Goal: Transaction & Acquisition: Purchase product/service

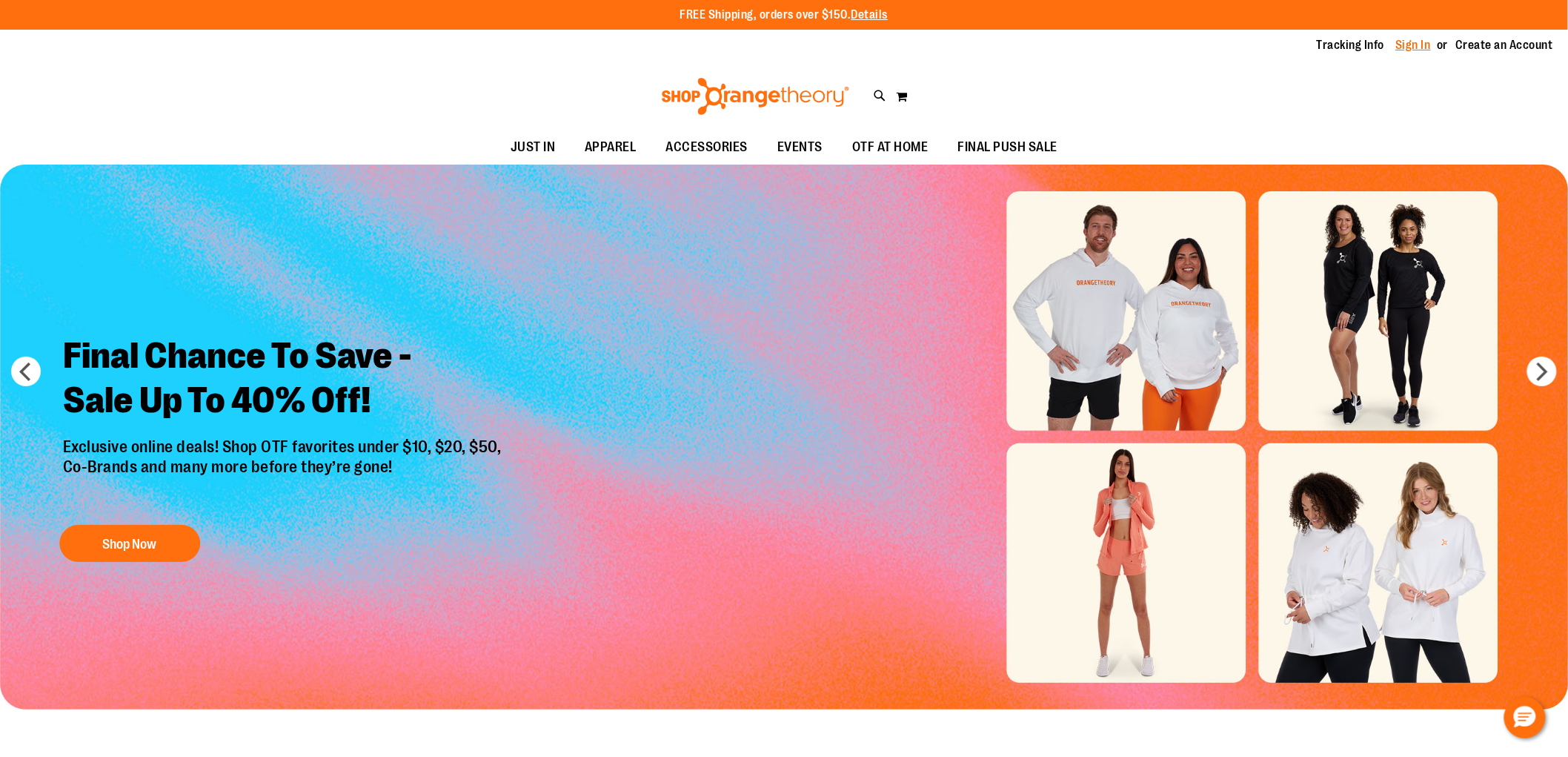
click at [1411, 40] on link "Sign In" at bounding box center [1414, 45] width 36 height 17
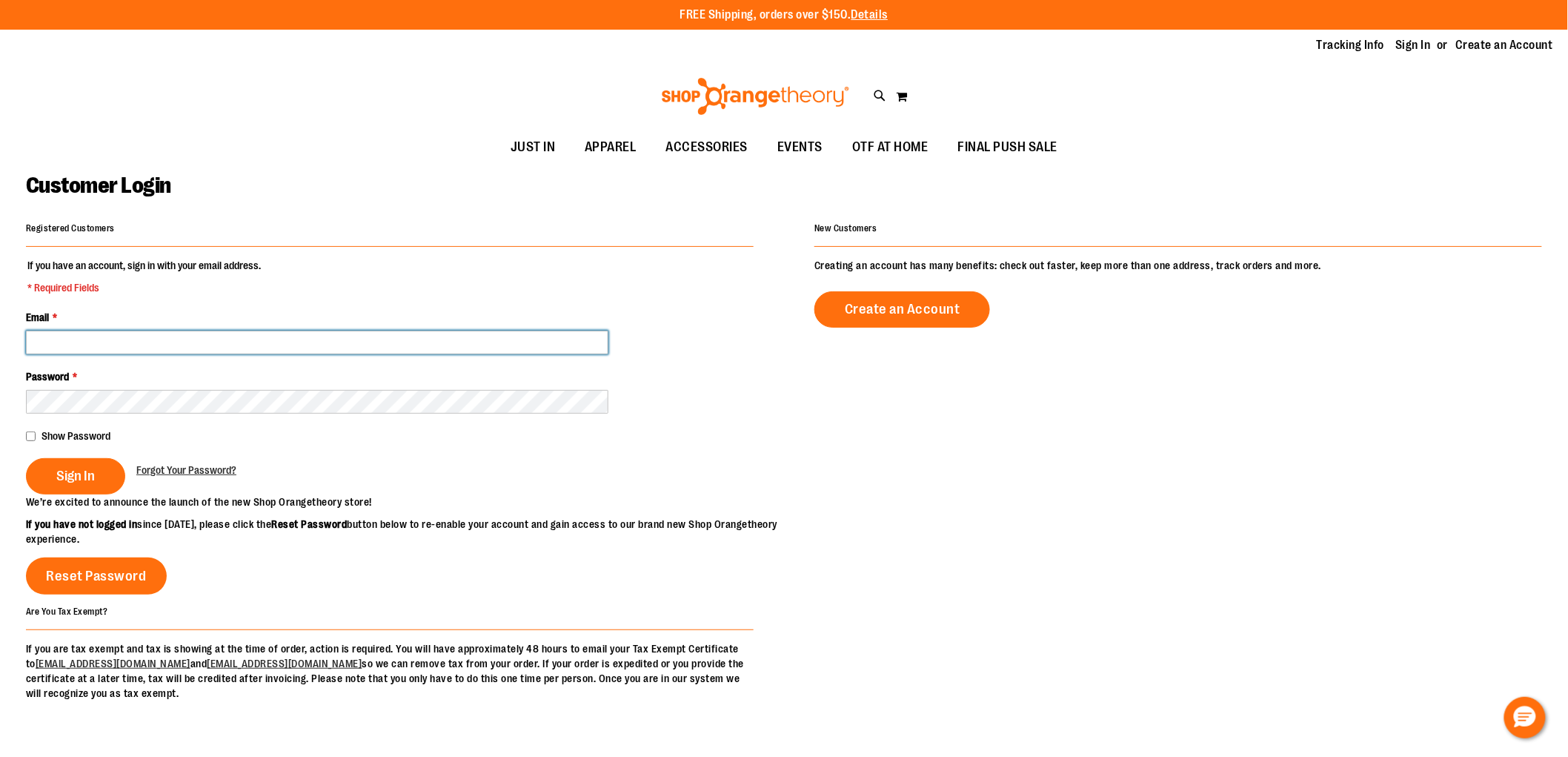
click at [42, 337] on input "Email *" at bounding box center [317, 343] width 582 height 24
type input "**********"
click at [24, 434] on main "**********" at bounding box center [784, 473] width 1568 height 617
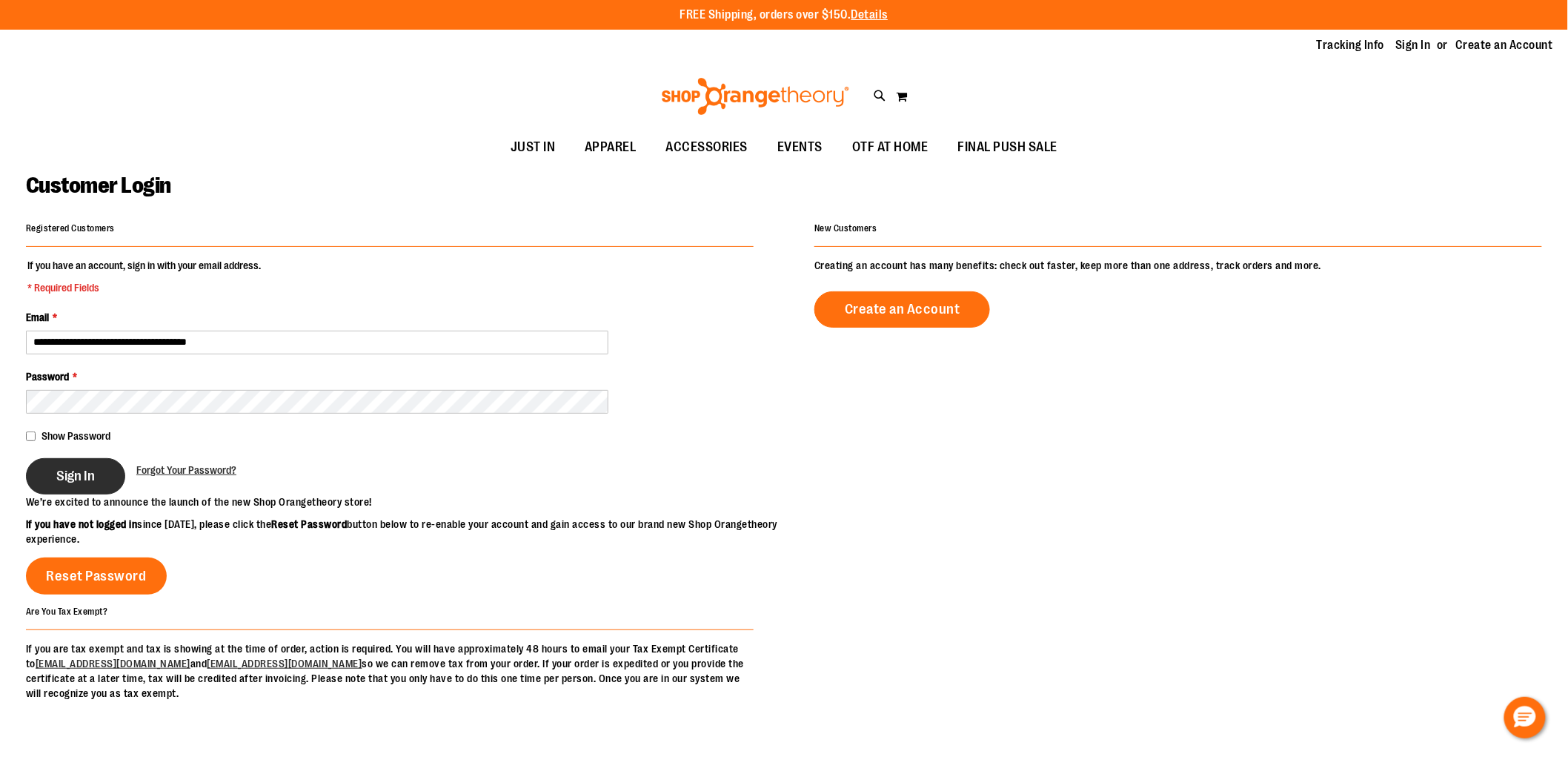
click at [55, 474] on button "Sign In" at bounding box center [75, 476] width 99 height 36
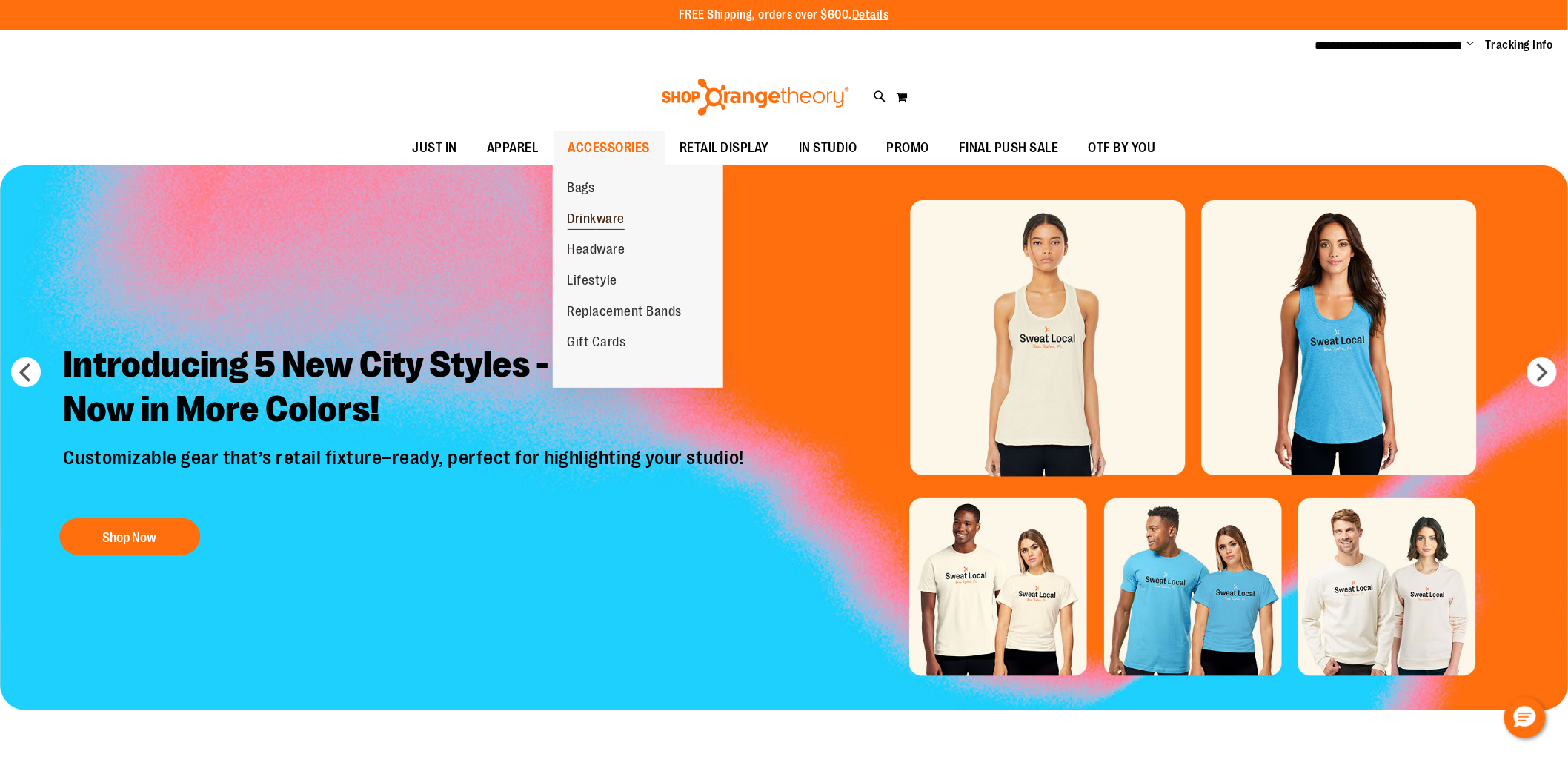
click at [606, 221] on span "Drinkware" at bounding box center [596, 221] width 58 height 18
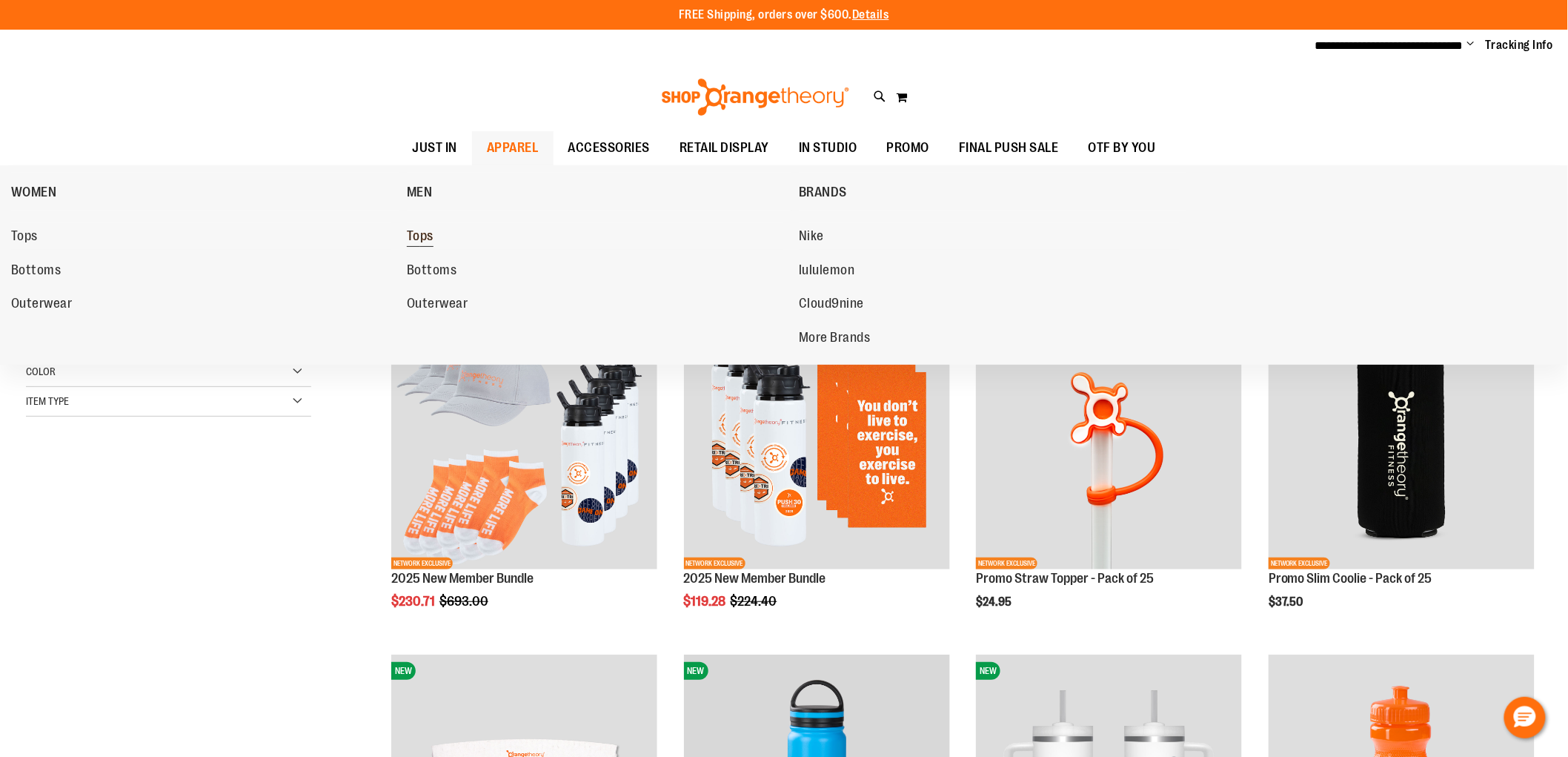
click at [415, 238] on span "Tops" at bounding box center [419, 238] width 27 height 18
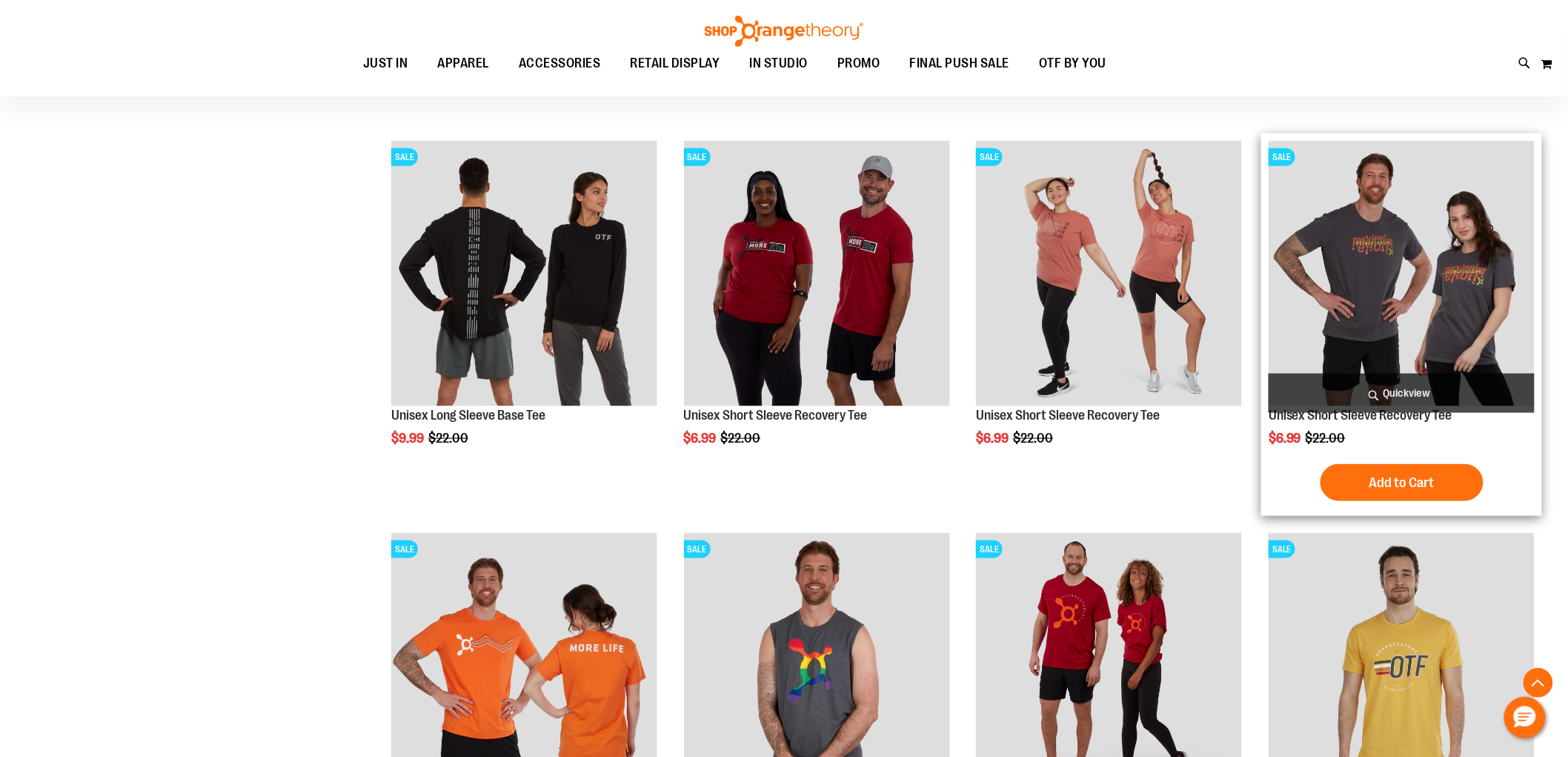
scroll to position [576, 0]
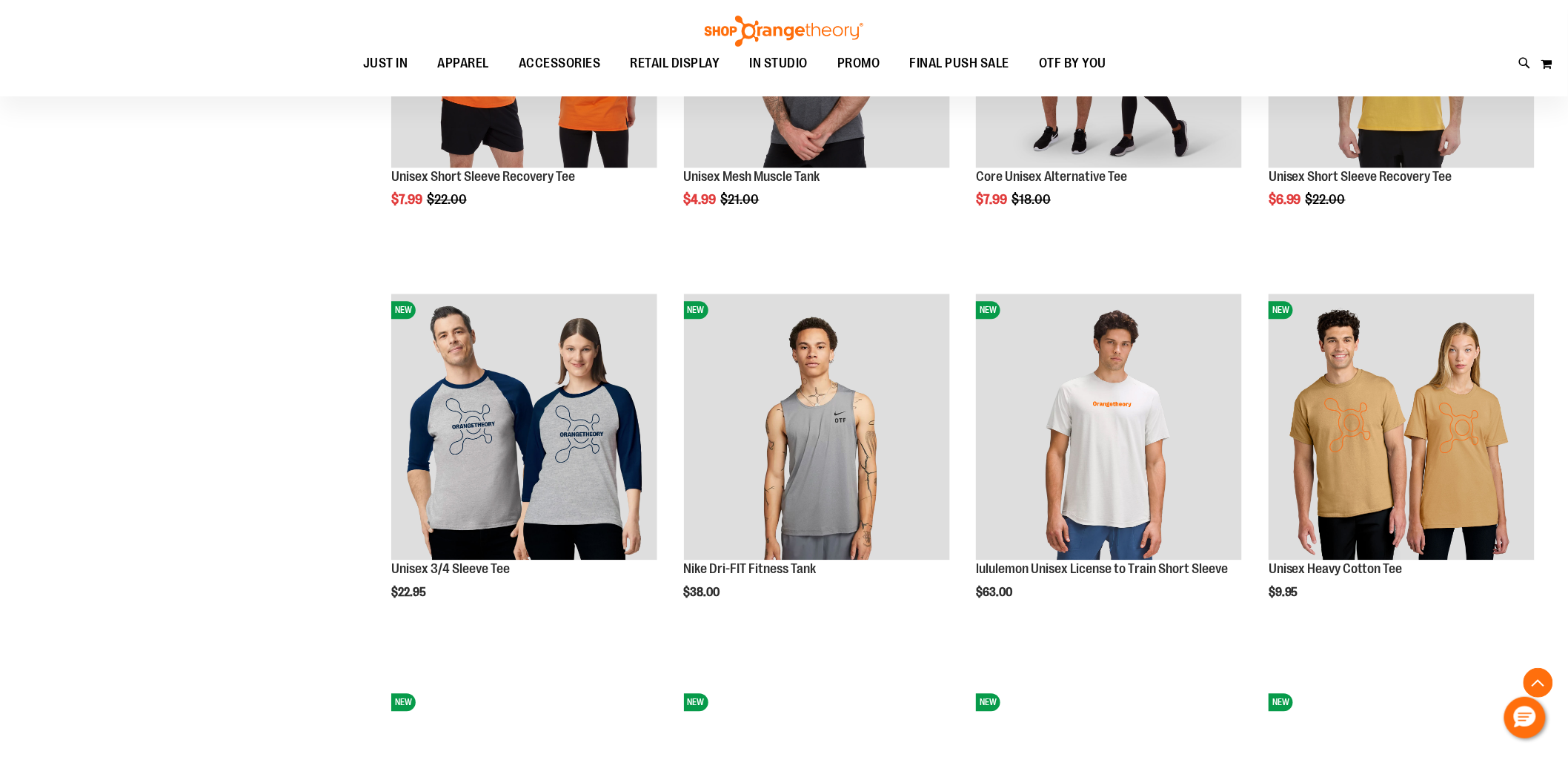
scroll to position [1268, 0]
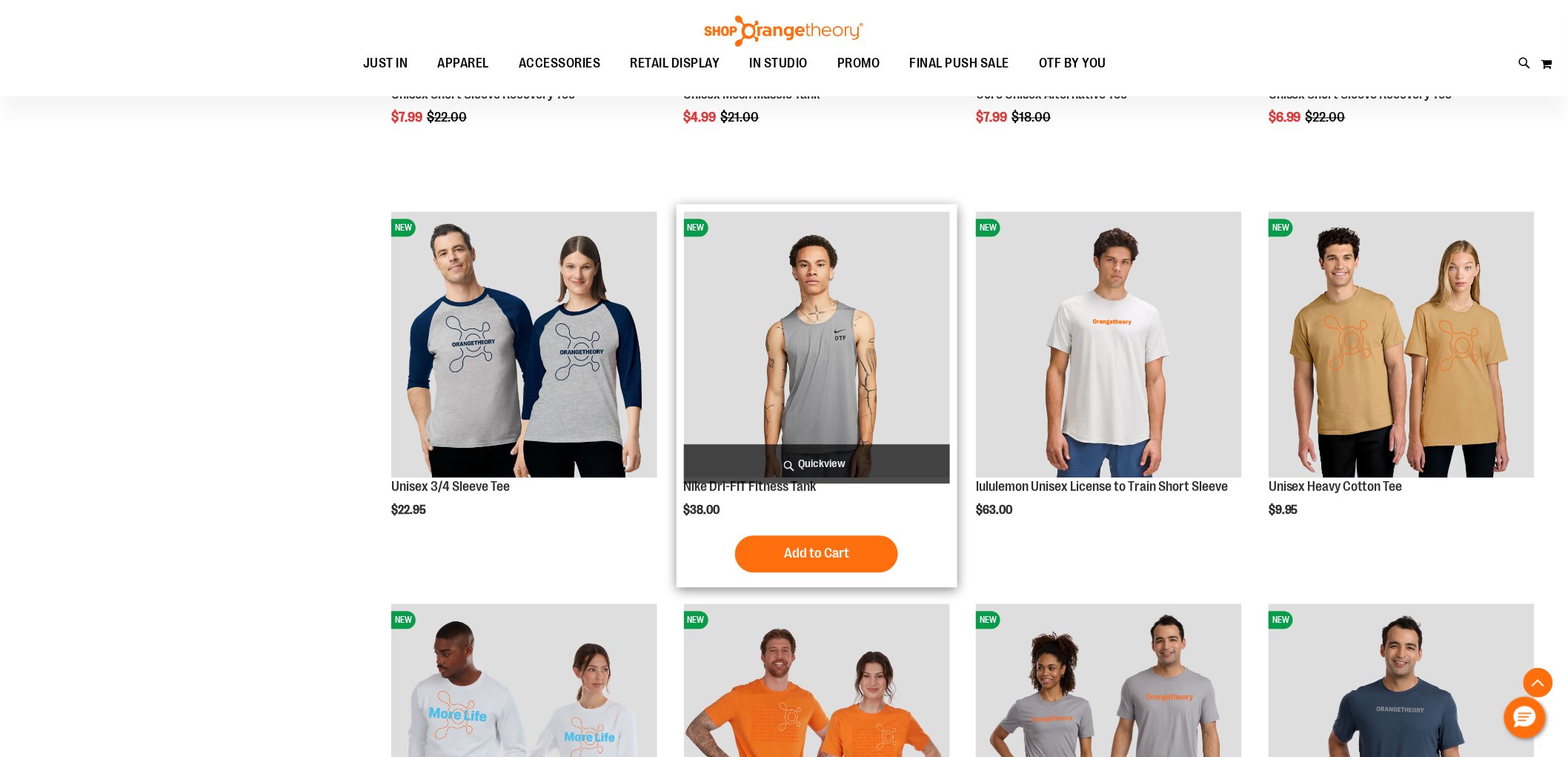
click at [802, 395] on img "product" at bounding box center [817, 345] width 266 height 266
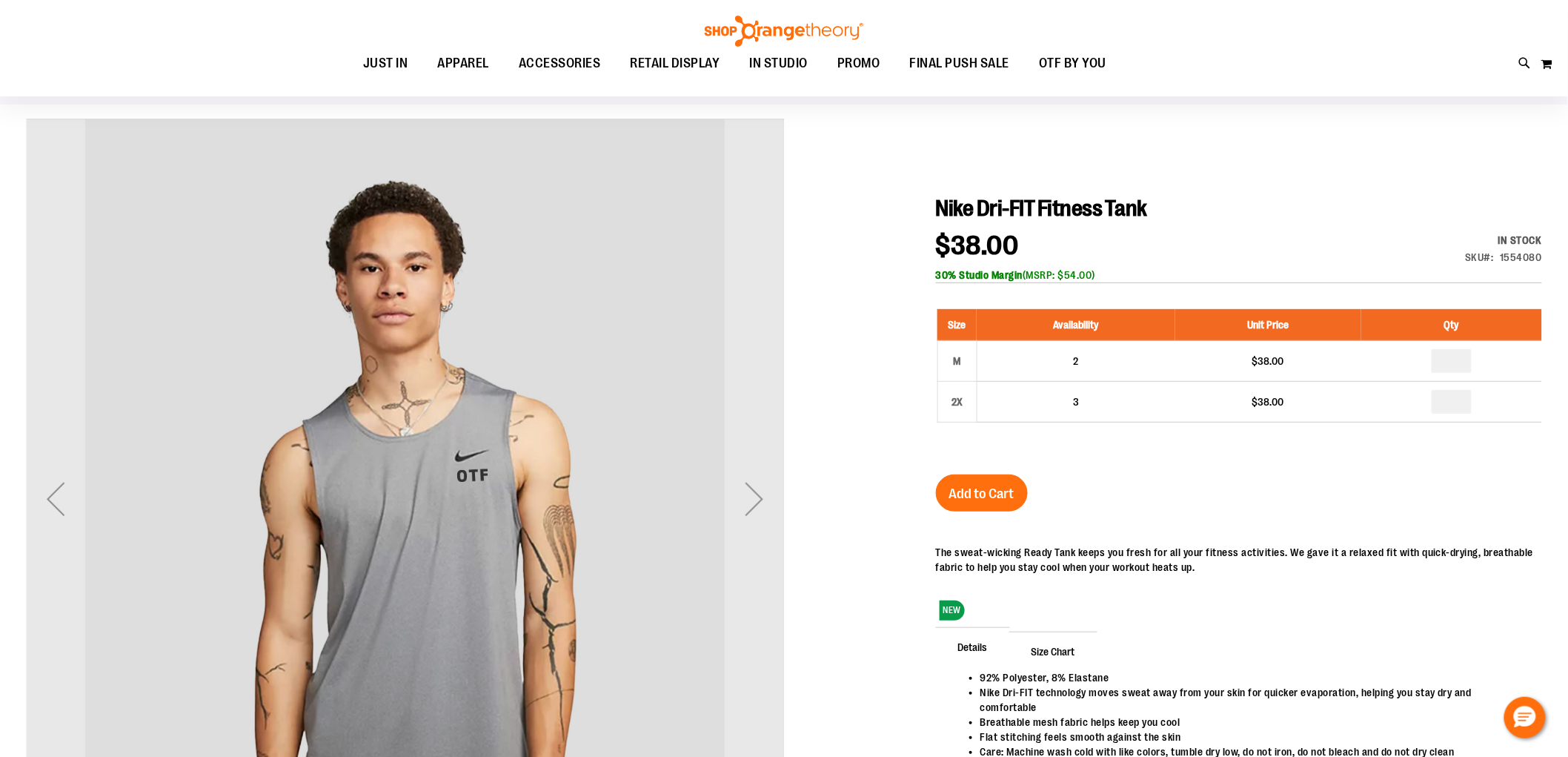
scroll to position [82, 0]
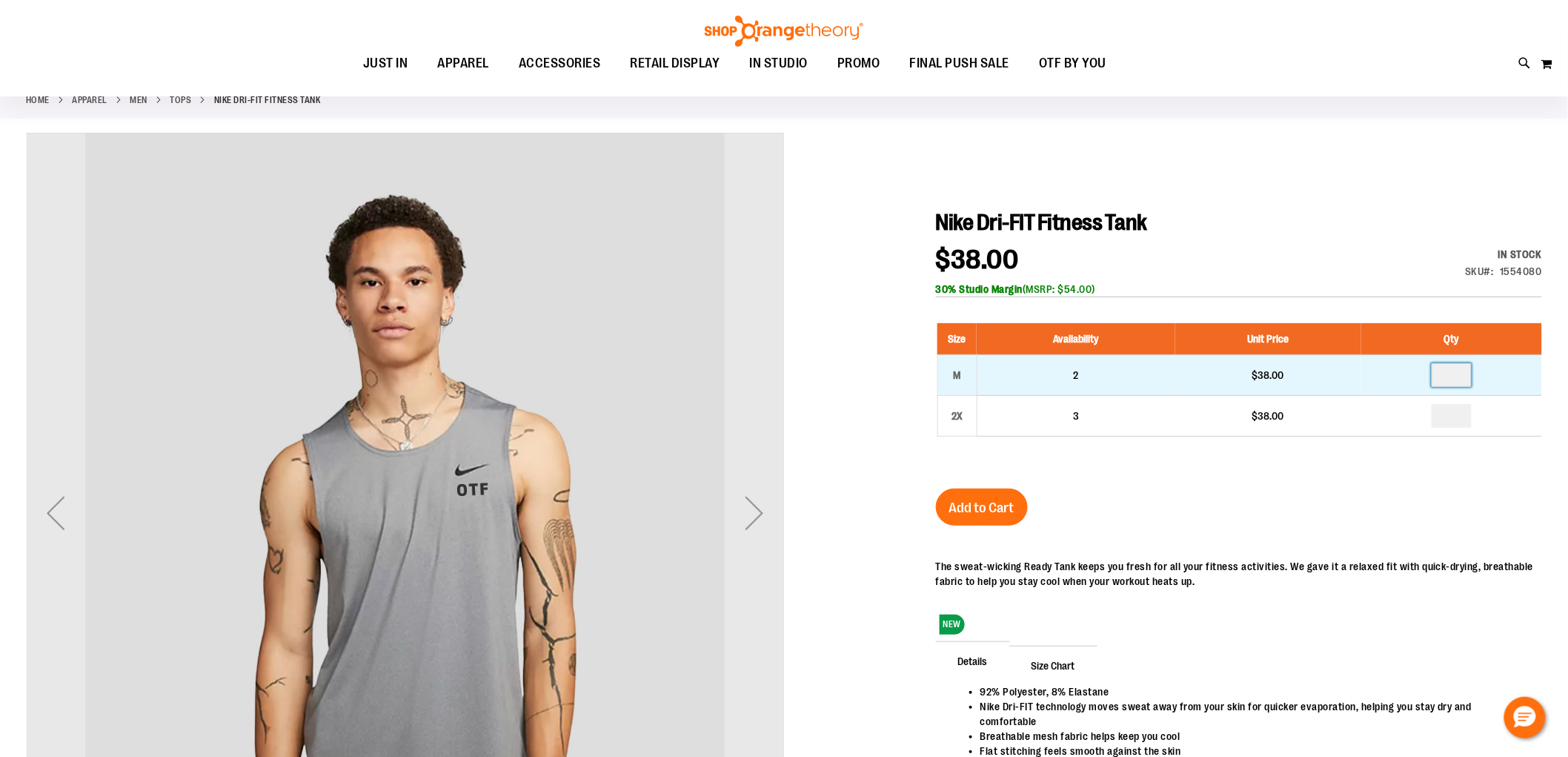
click at [1454, 379] on input "number" at bounding box center [1452, 375] width 40 height 24
type input "*"
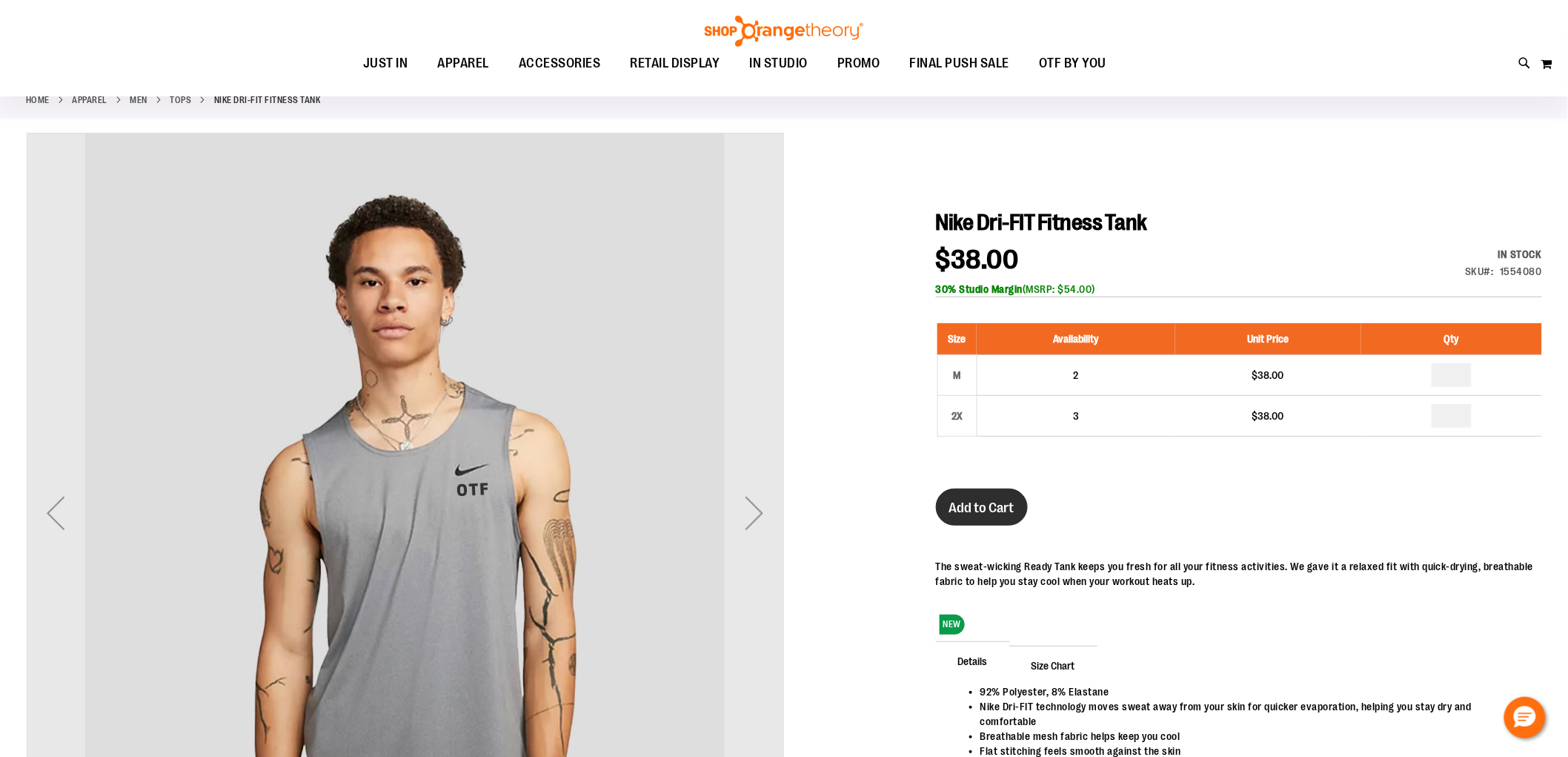
click at [964, 518] on button "Add to Cart" at bounding box center [981, 507] width 91 height 37
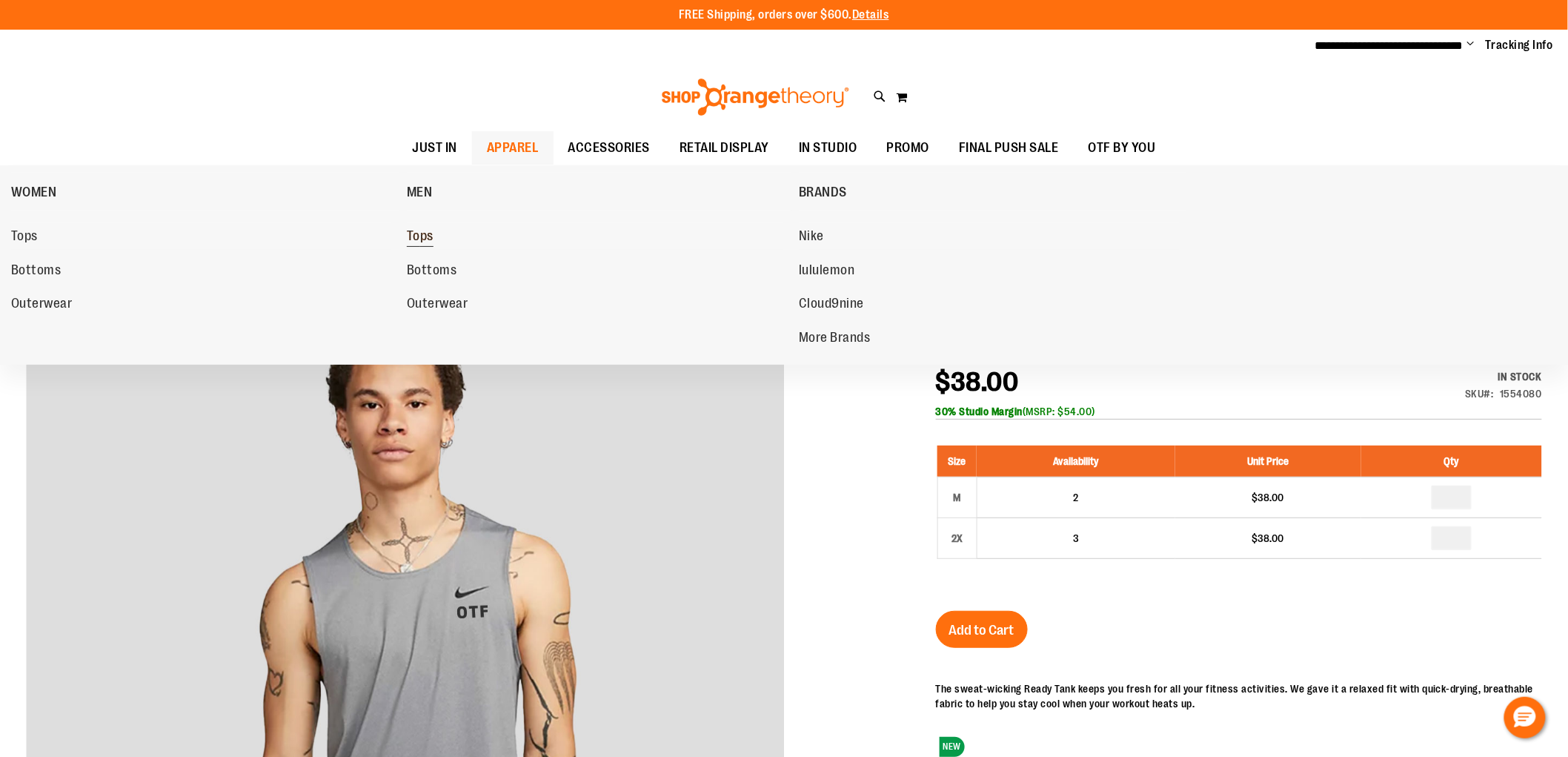
click at [431, 242] on span "Tops" at bounding box center [419, 238] width 27 height 18
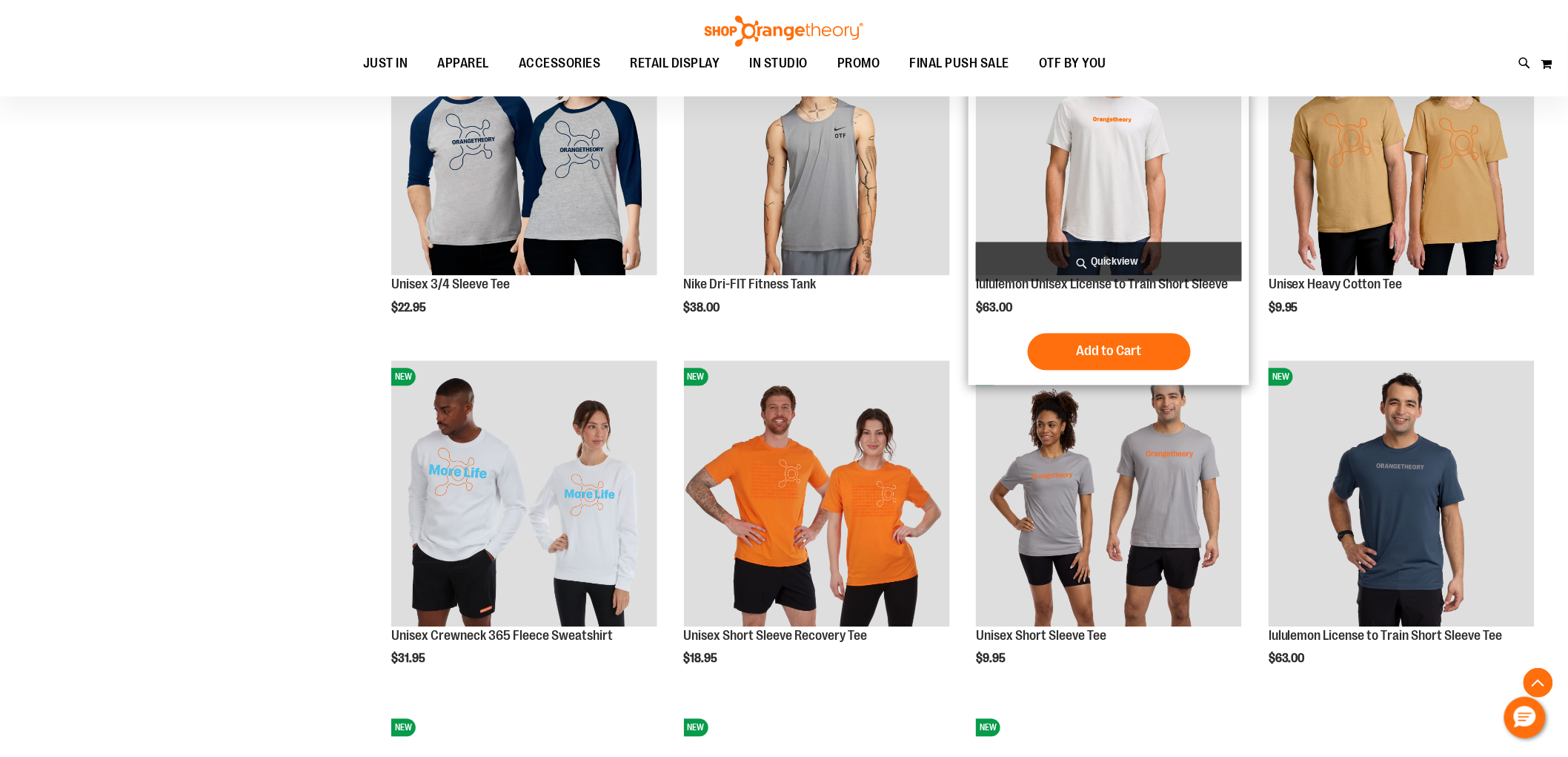
scroll to position [1235, 0]
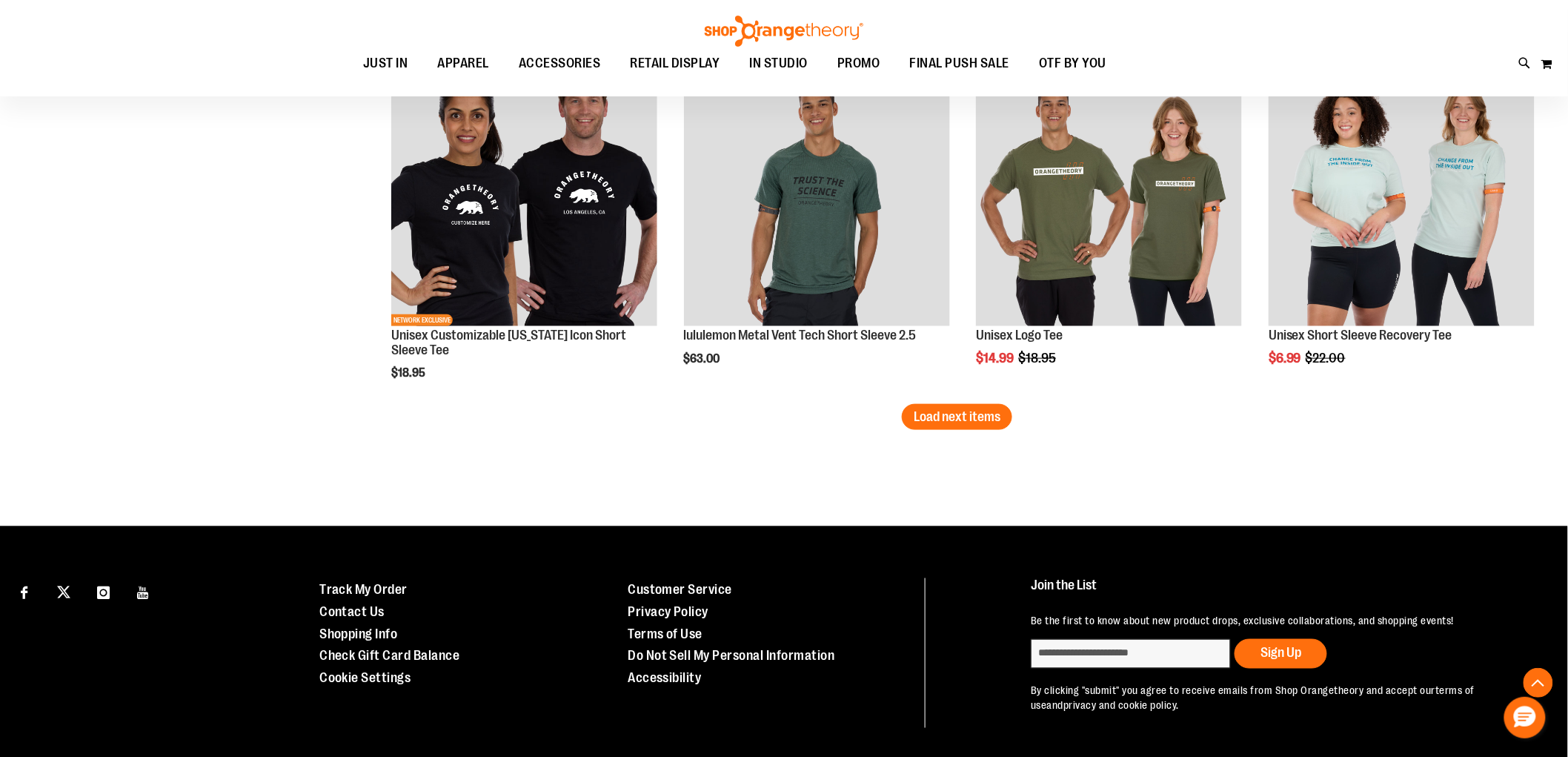
scroll to position [2935, 0]
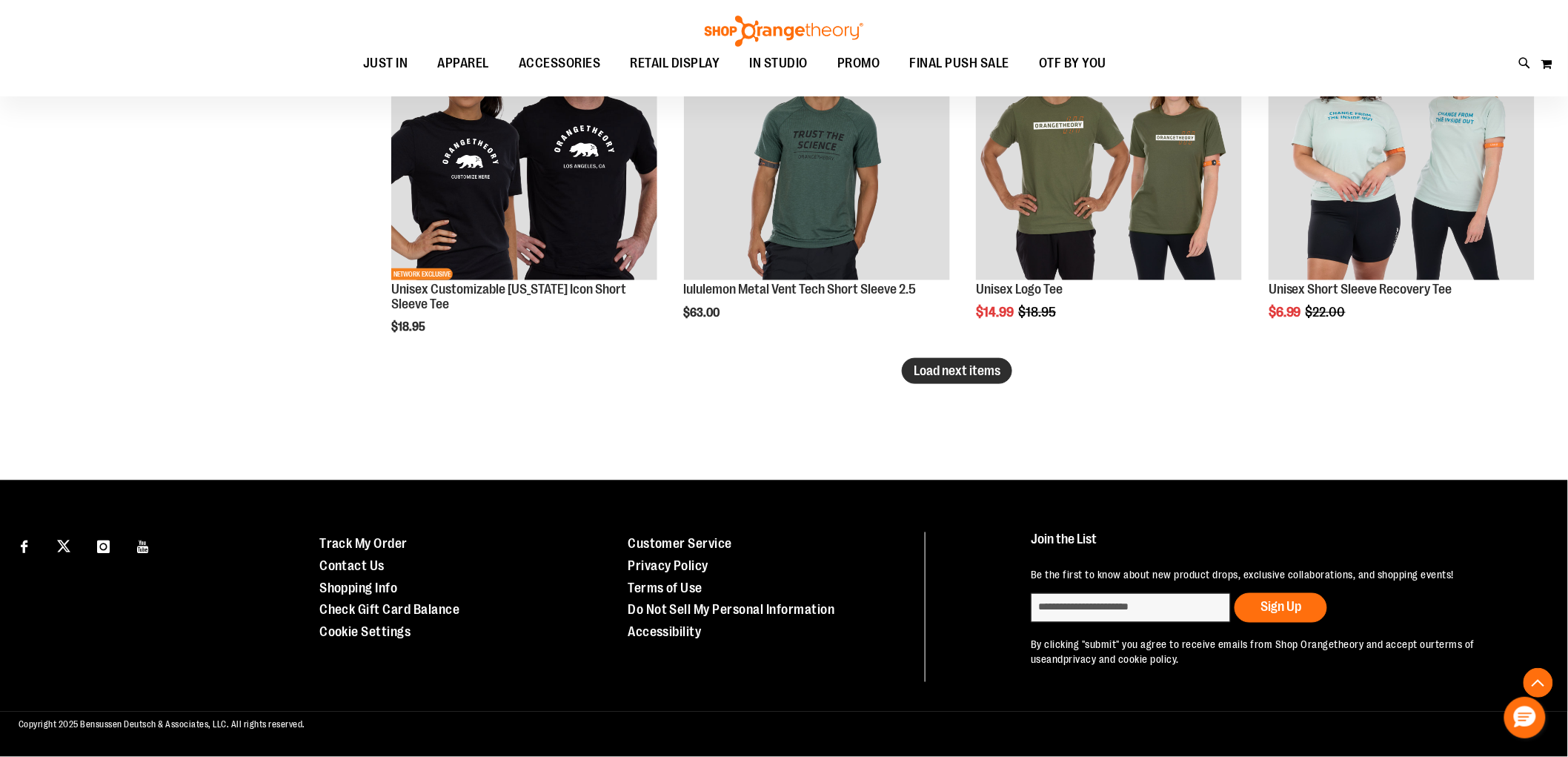
click at [987, 367] on span "Load next items" at bounding box center [957, 371] width 87 height 15
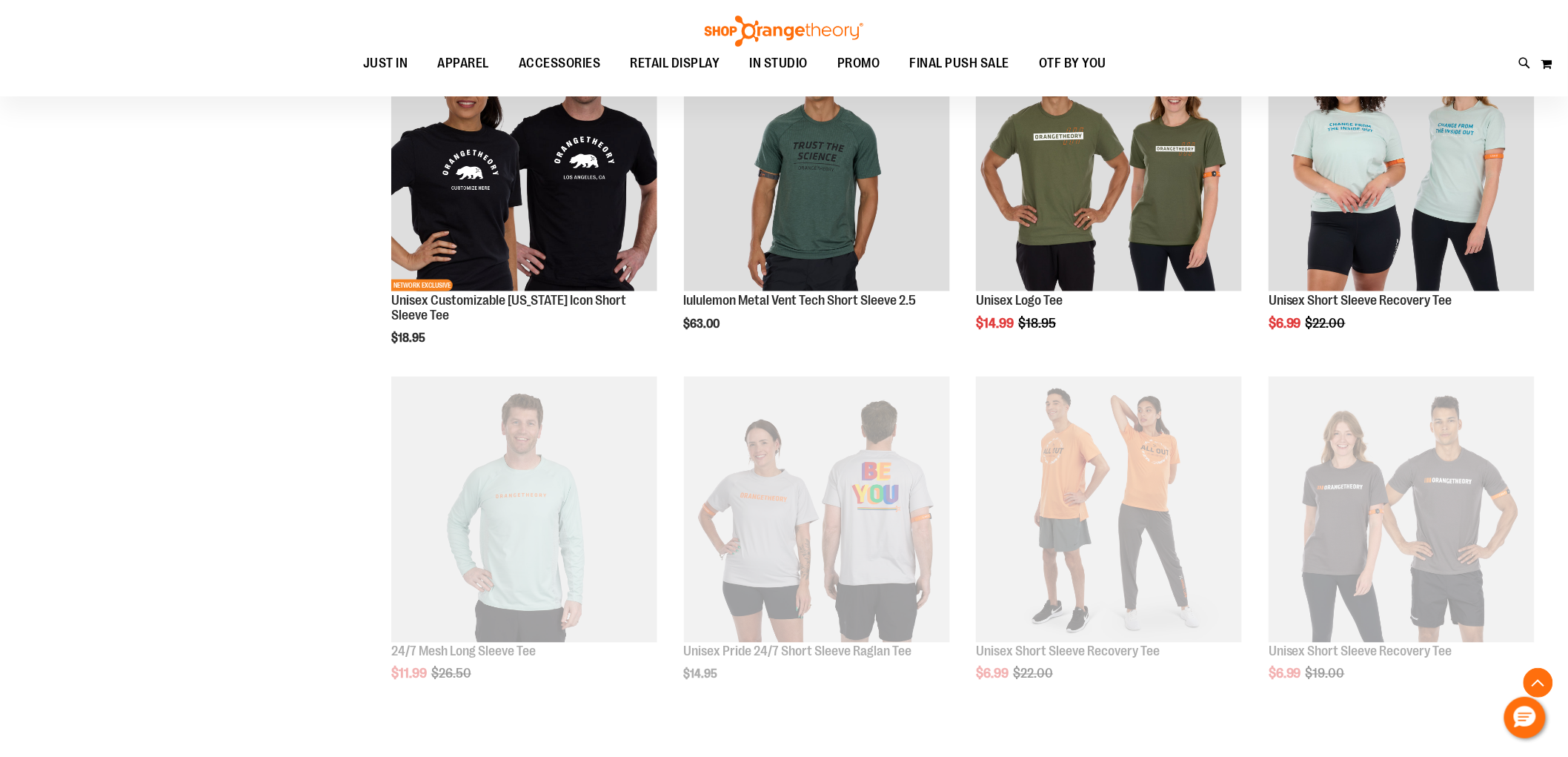
scroll to position [2935, 0]
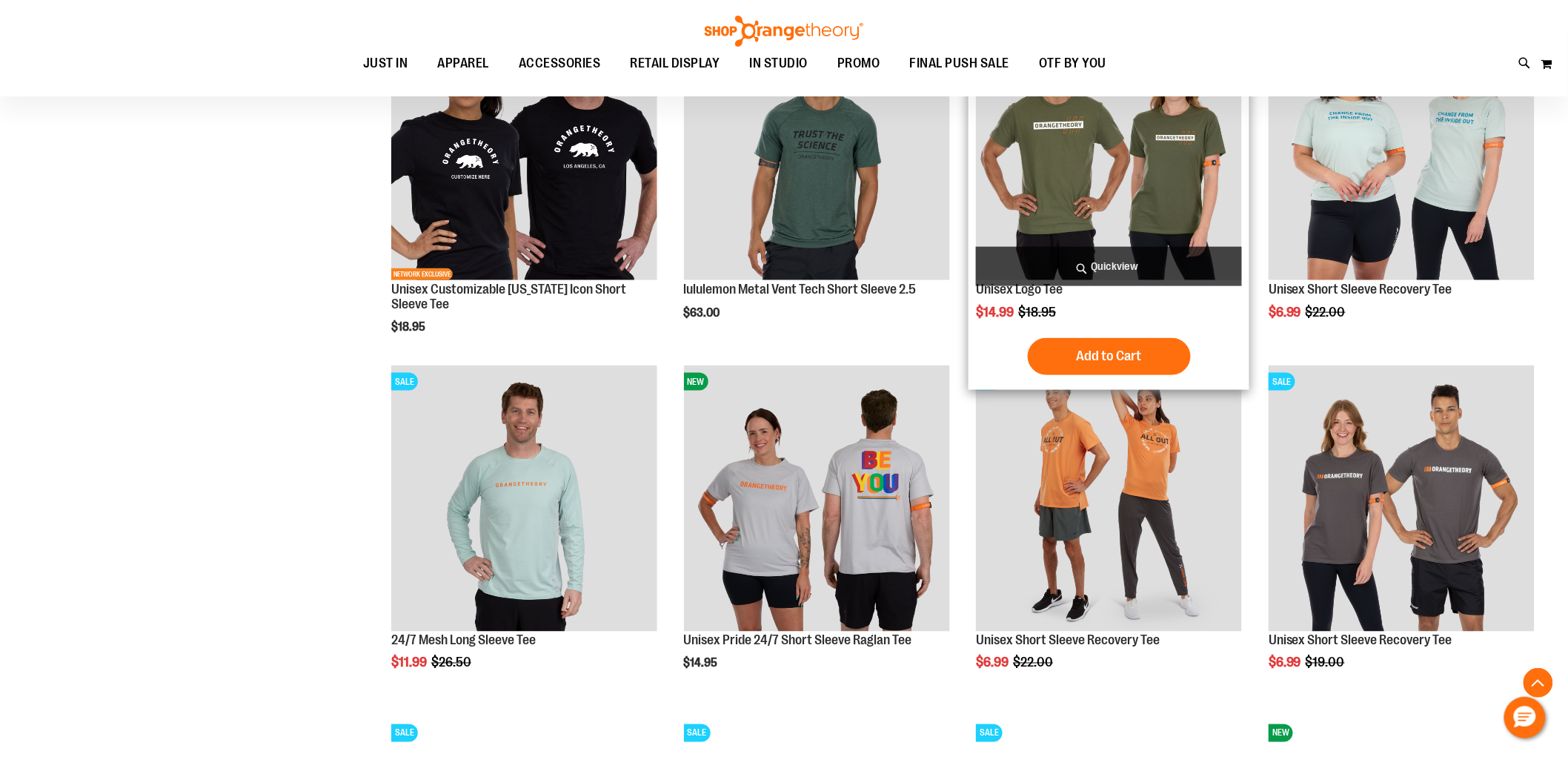
click at [1073, 151] on img "product" at bounding box center [1109, 147] width 266 height 266
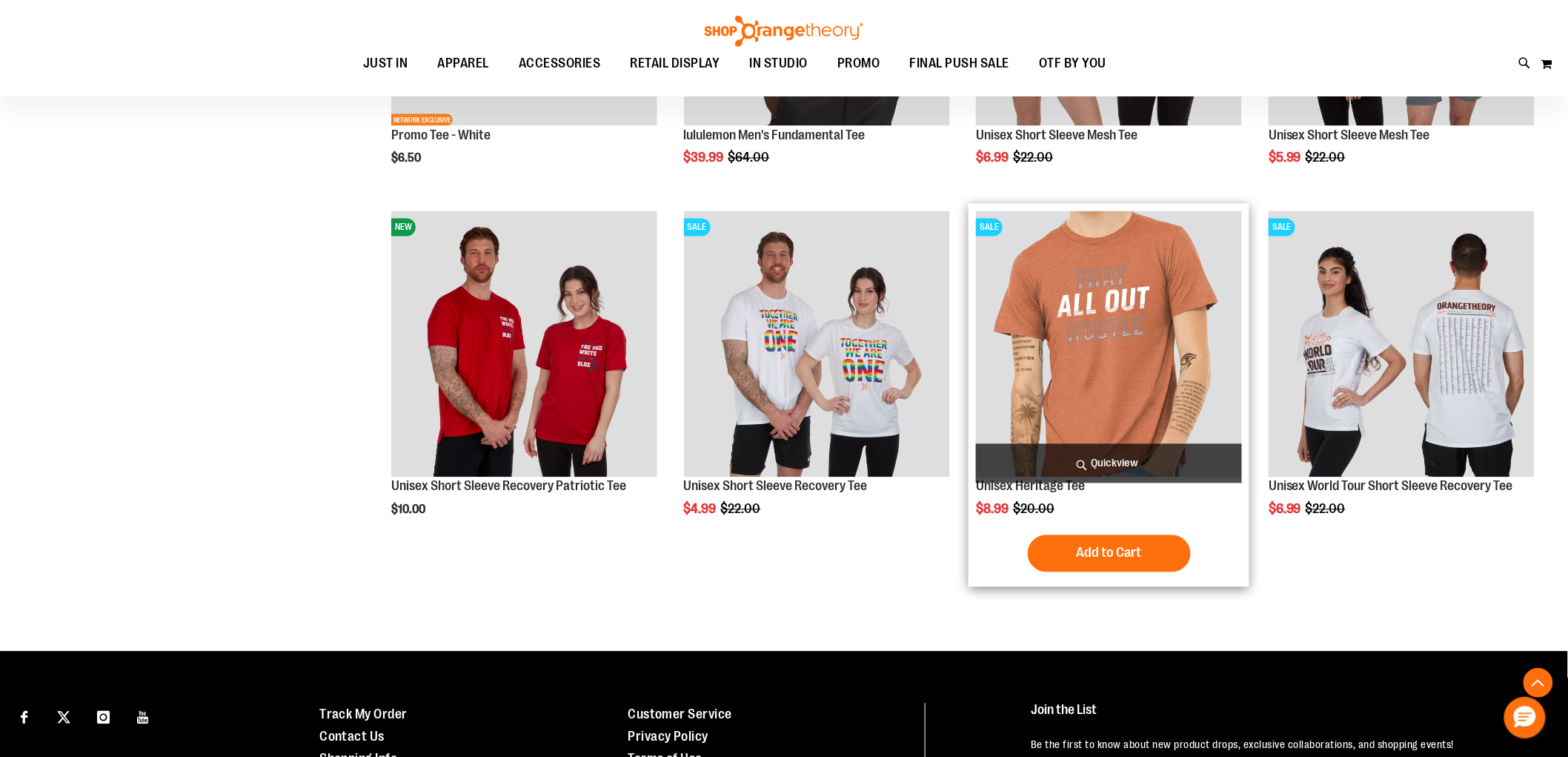
scroll to position [1018, 0]
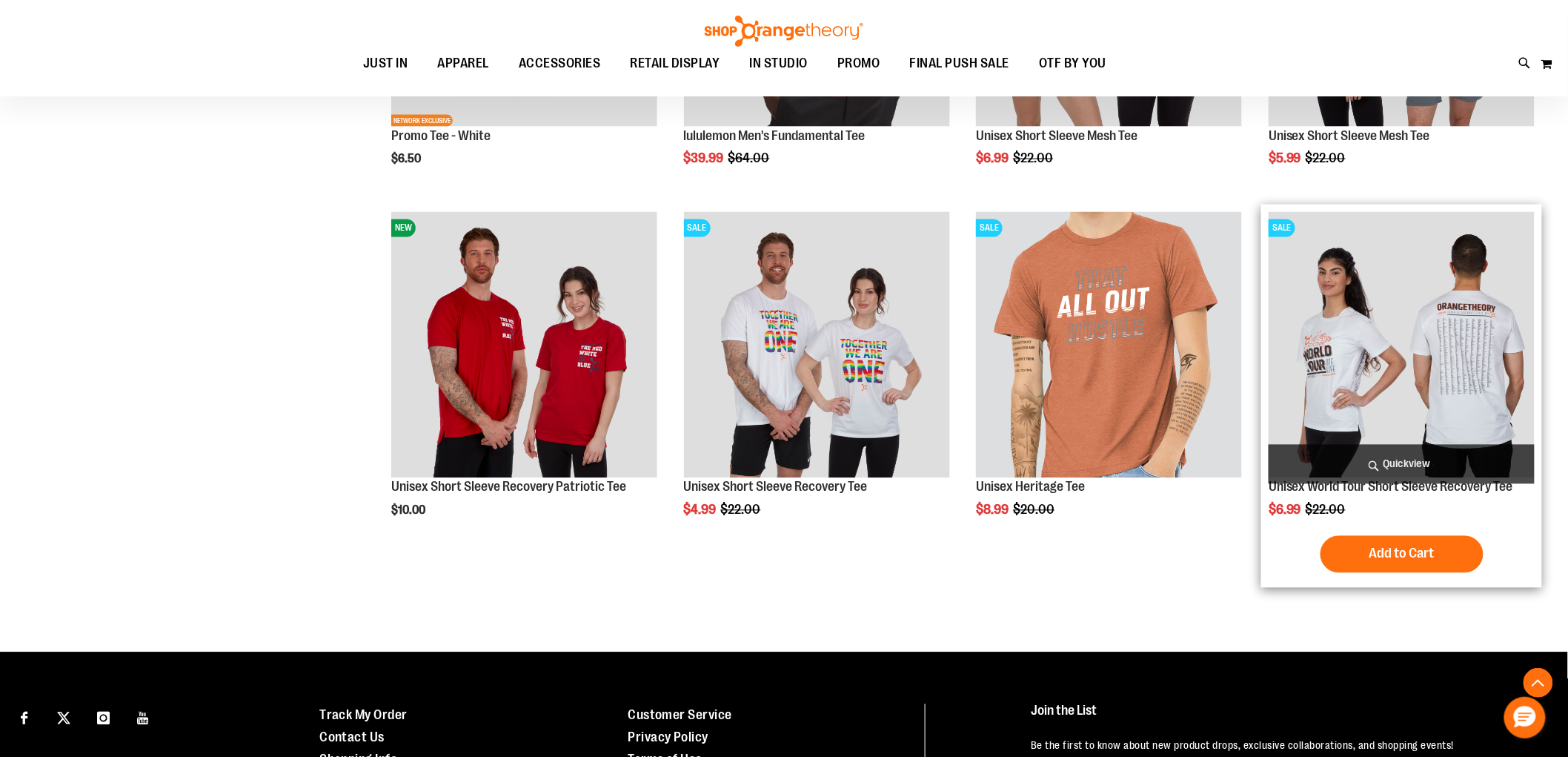
click at [1361, 352] on img "product" at bounding box center [1402, 345] width 266 height 266
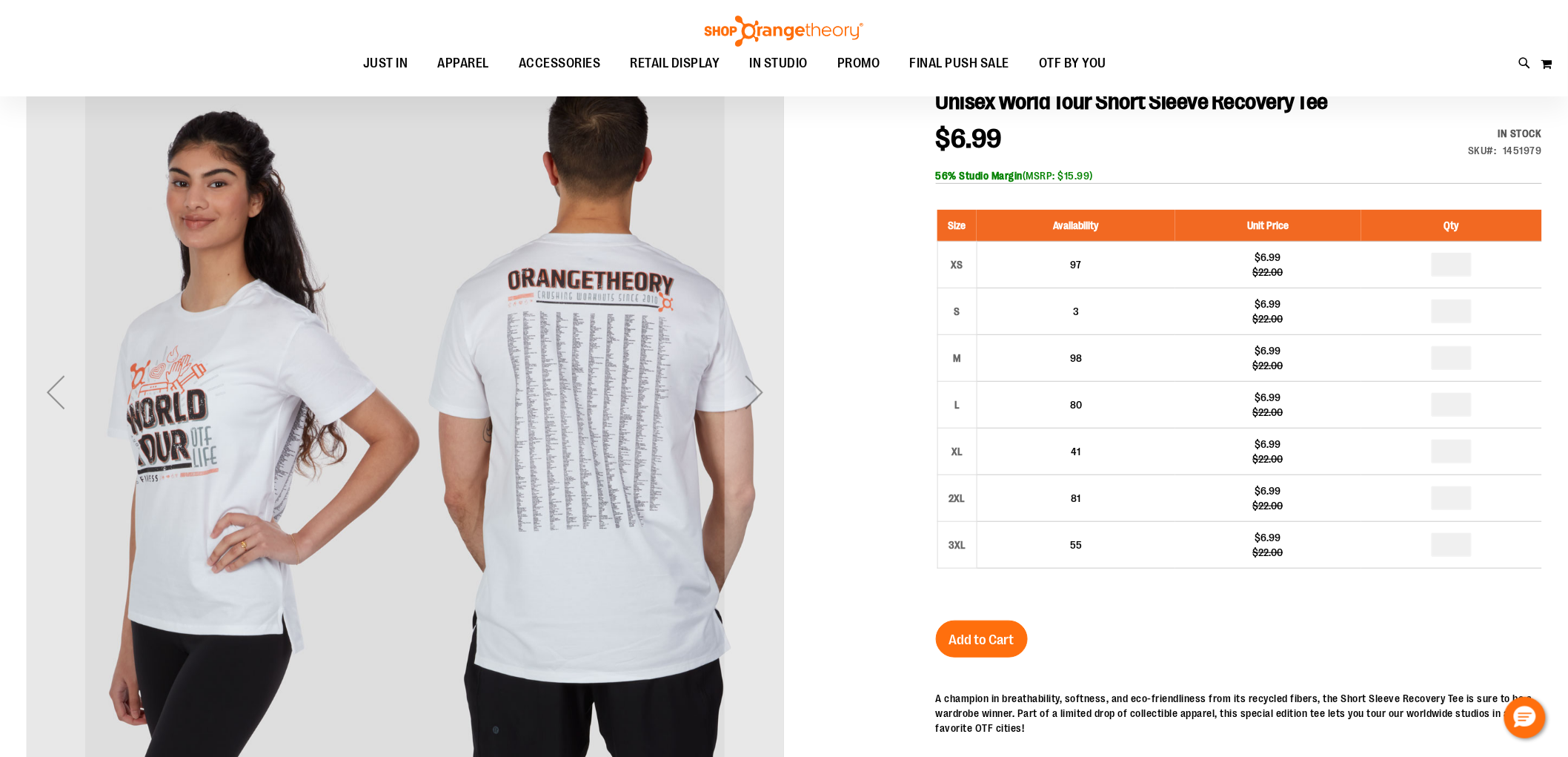
scroll to position [164, 0]
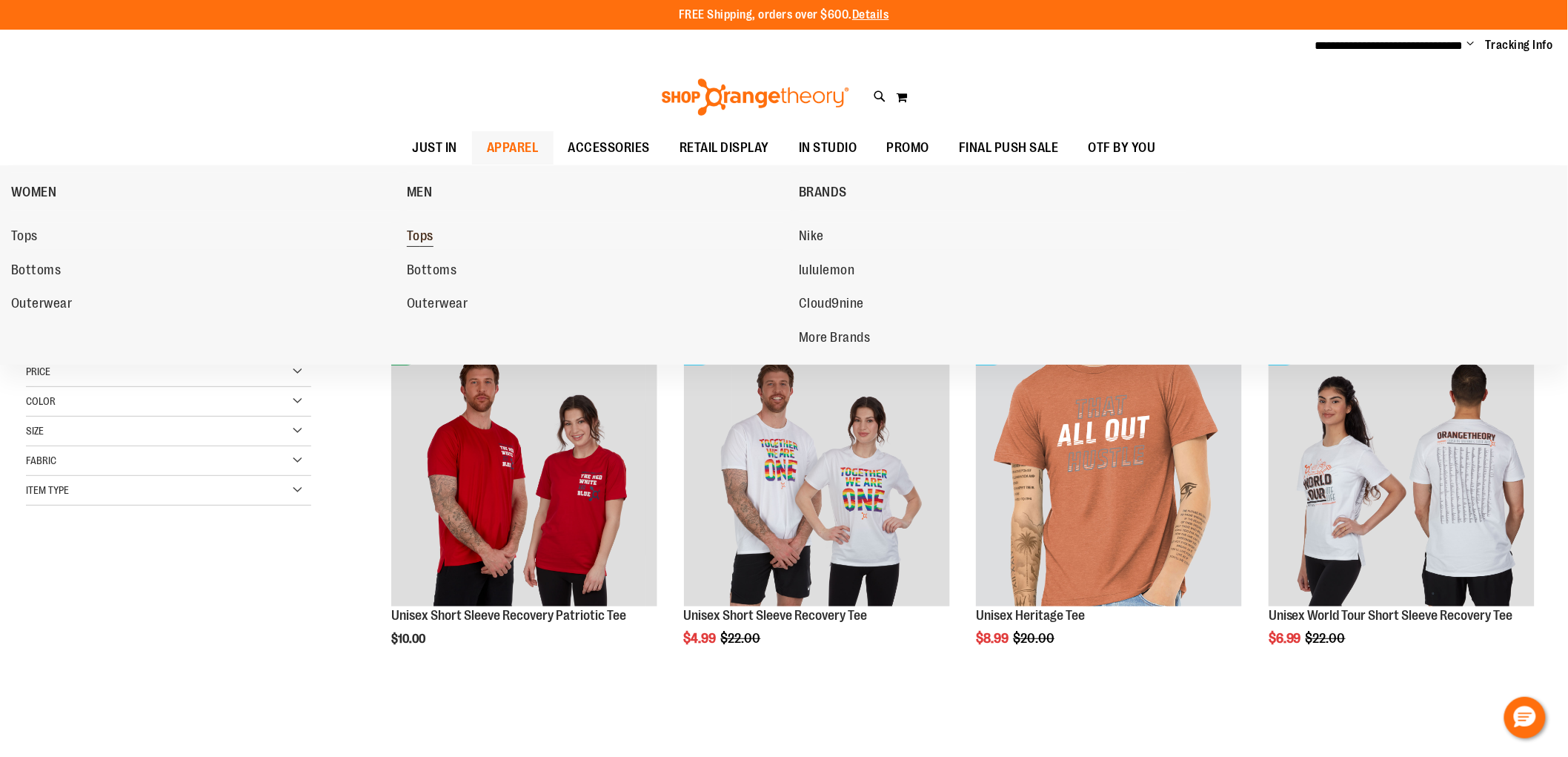
click at [430, 234] on span "Tops" at bounding box center [419, 238] width 27 height 18
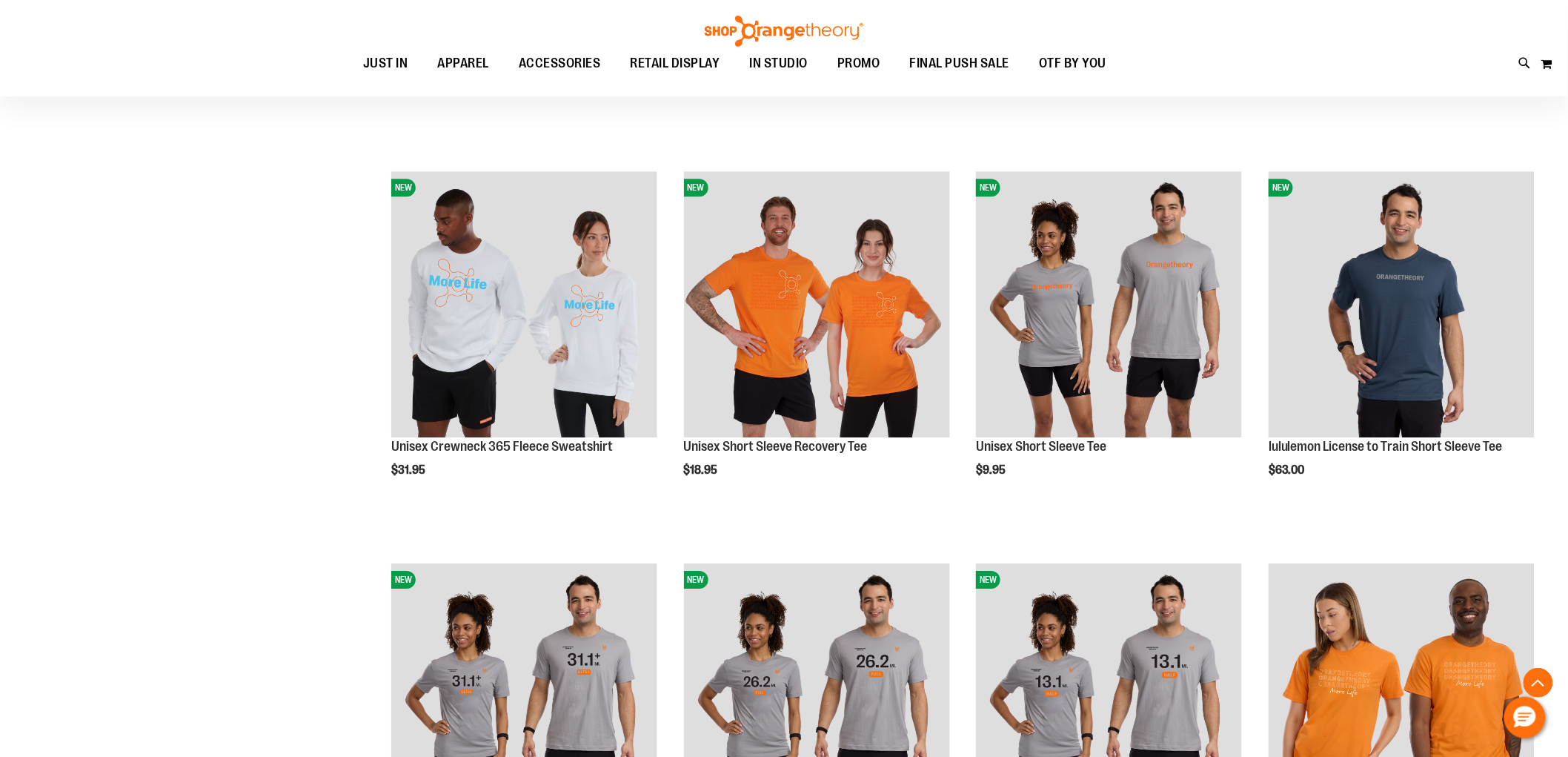
scroll to position [1729, 0]
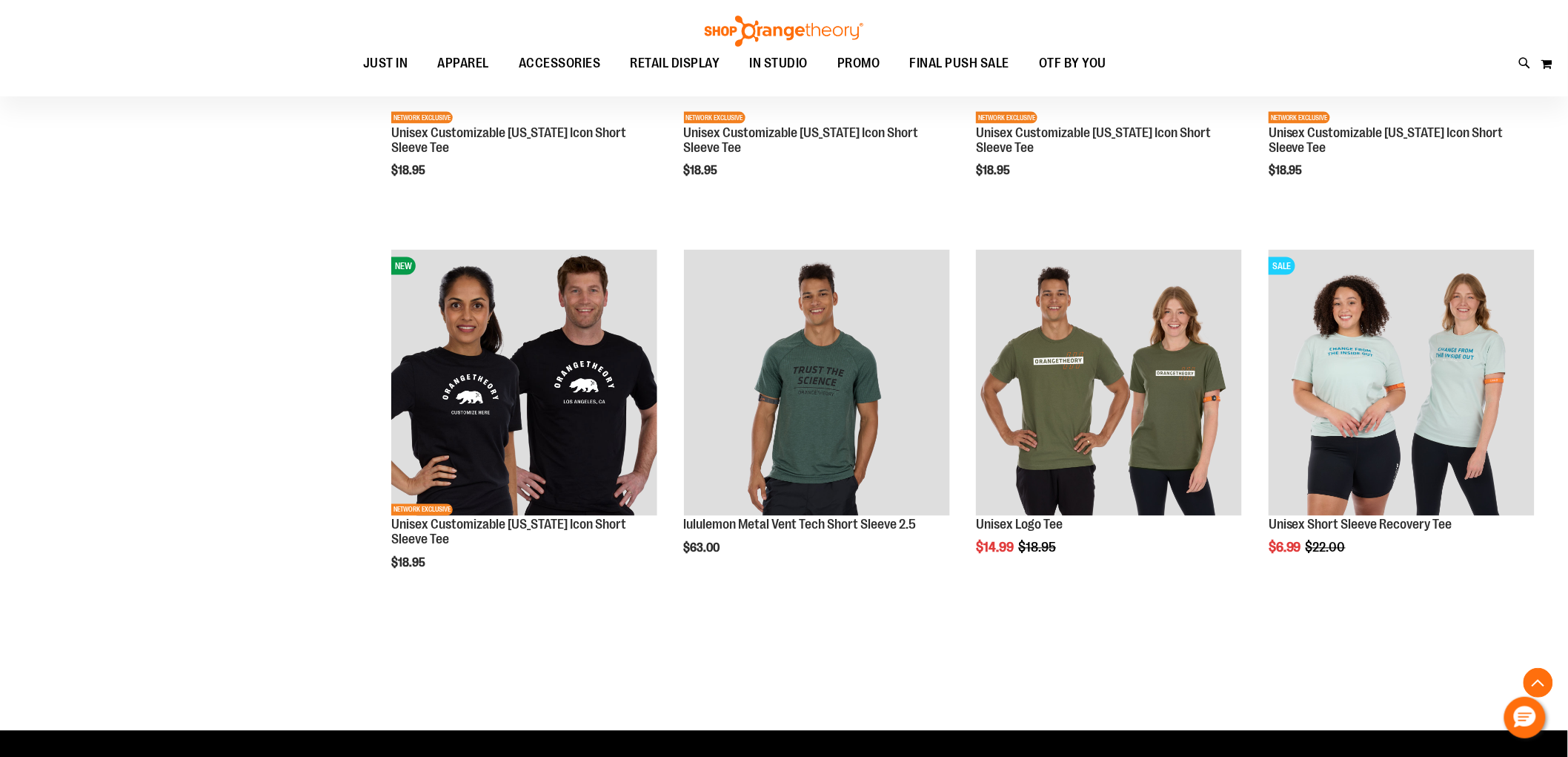
scroll to position [3268, 0]
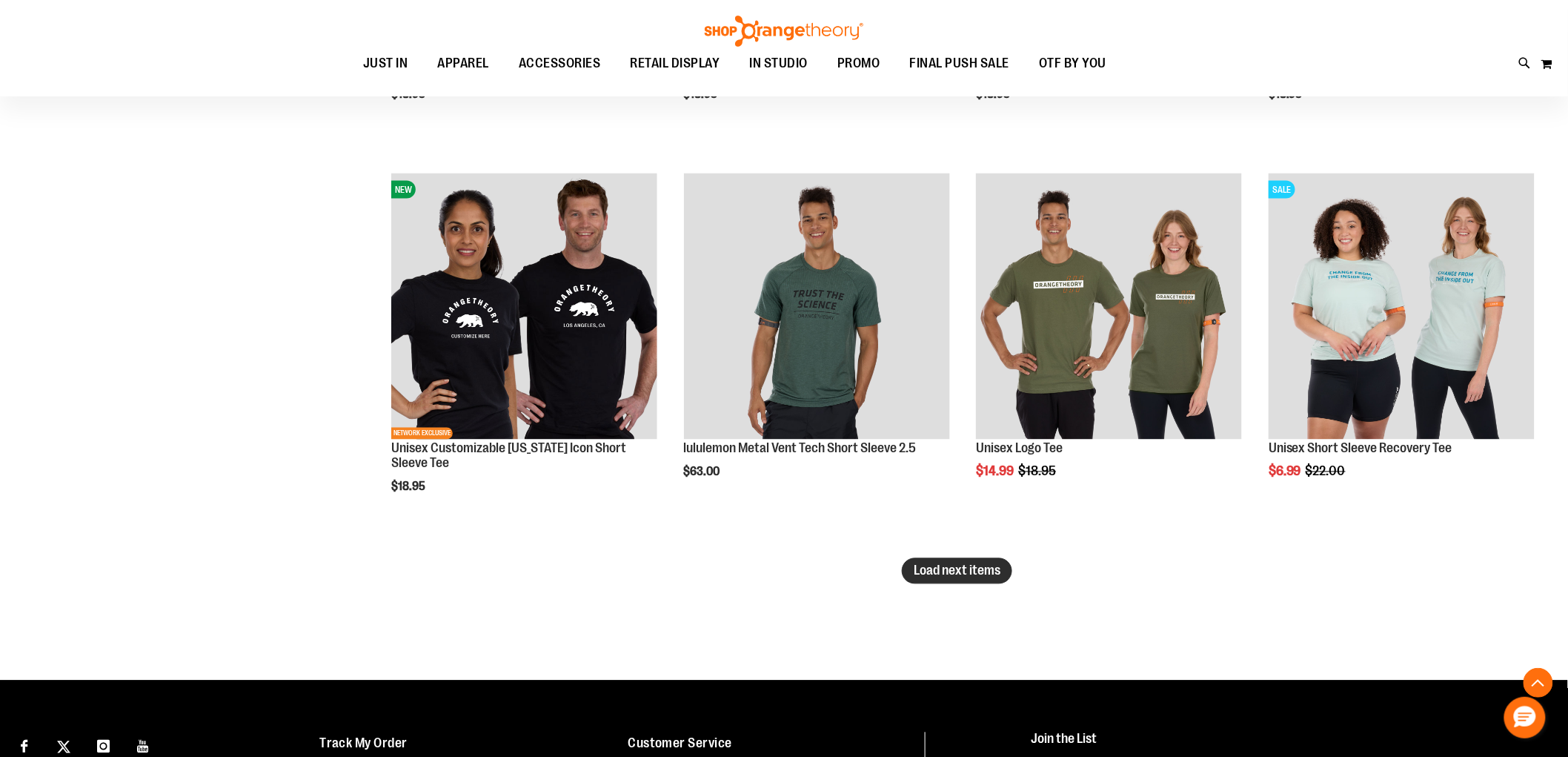
click at [936, 558] on button "Load next items" at bounding box center [957, 571] width 111 height 26
